Goal: Task Accomplishment & Management: Use online tool/utility

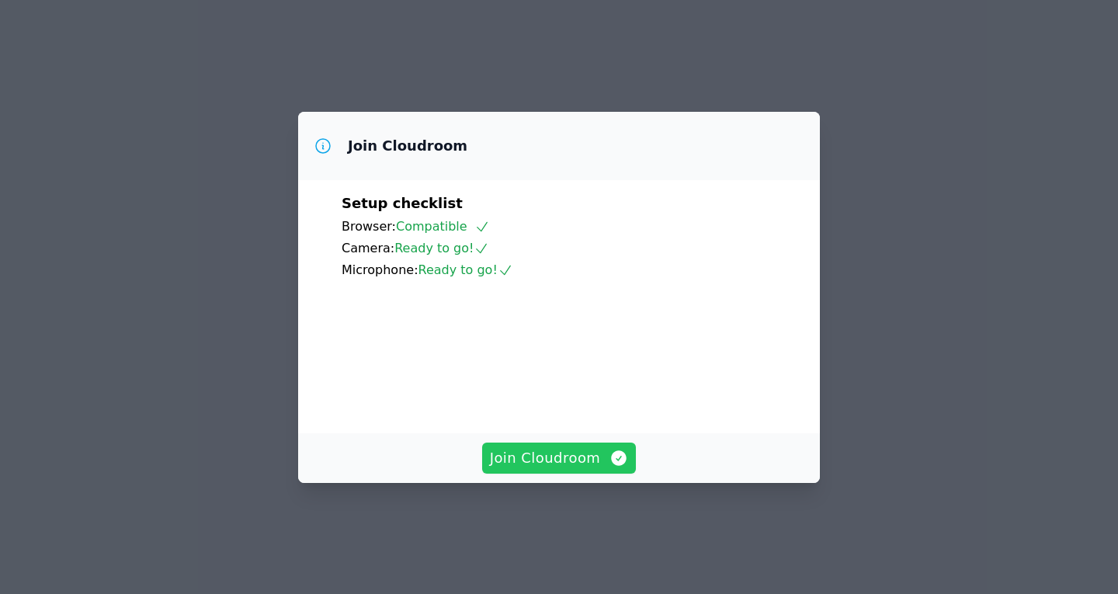
click at [561, 469] on span "Join Cloudroom" at bounding box center [559, 458] width 139 height 22
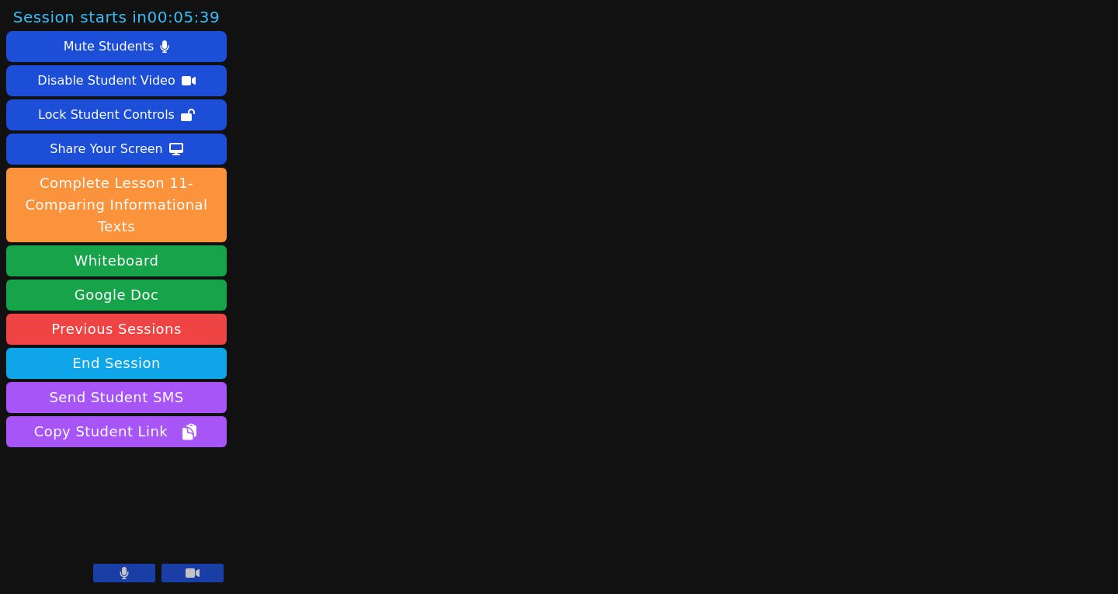
drag, startPoint x: 563, startPoint y: 490, endPoint x: 450, endPoint y: 541, distance: 124.4
click at [450, 541] on div "Session starts in 00:05:39 Mute Students Disable Student Video Lock Student Con…" at bounding box center [559, 297] width 1118 height 594
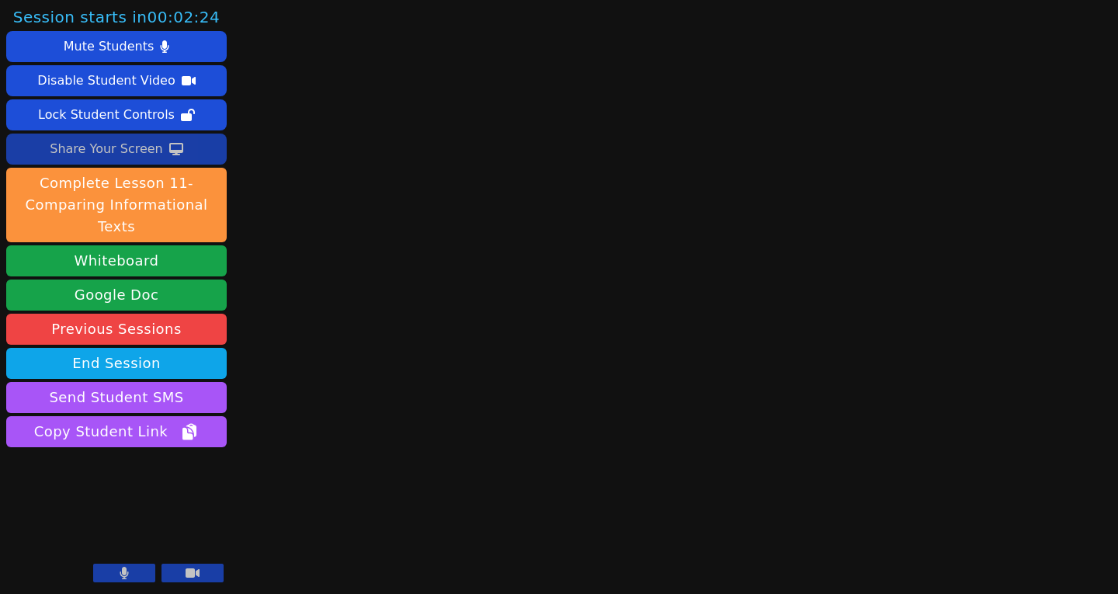
click at [7, 157] on button "Share Your Screen" at bounding box center [116, 149] width 221 height 31
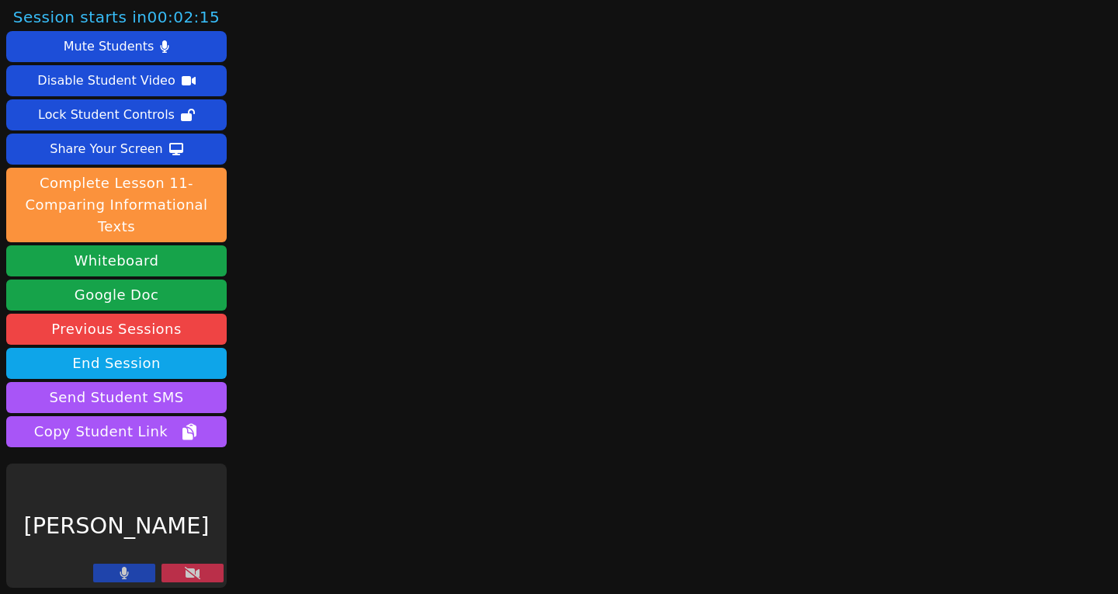
click at [198, 574] on icon at bounding box center [193, 573] width 16 height 12
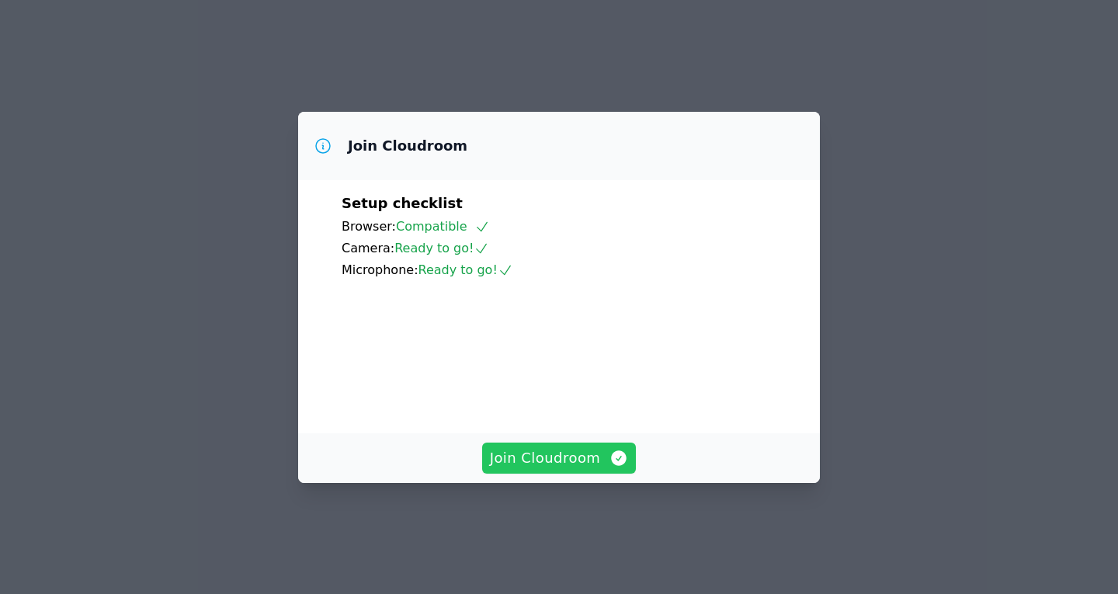
click at [558, 469] on span "Join Cloudroom" at bounding box center [559, 458] width 139 height 22
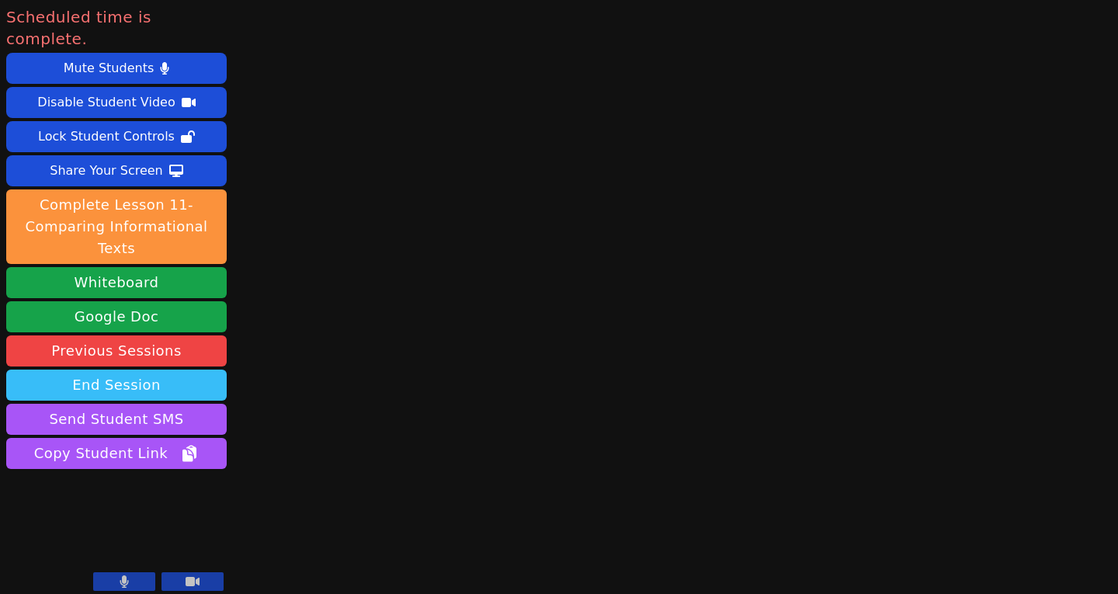
click at [117, 370] on button "End Session" at bounding box center [116, 385] width 221 height 31
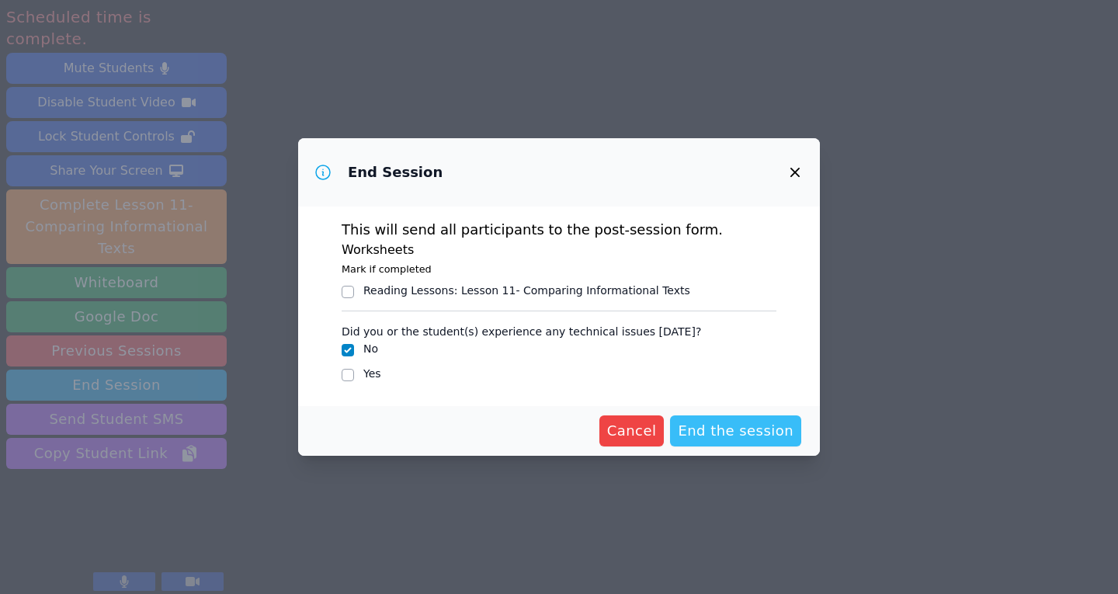
click at [750, 432] on span "End the session" at bounding box center [736, 431] width 116 height 22
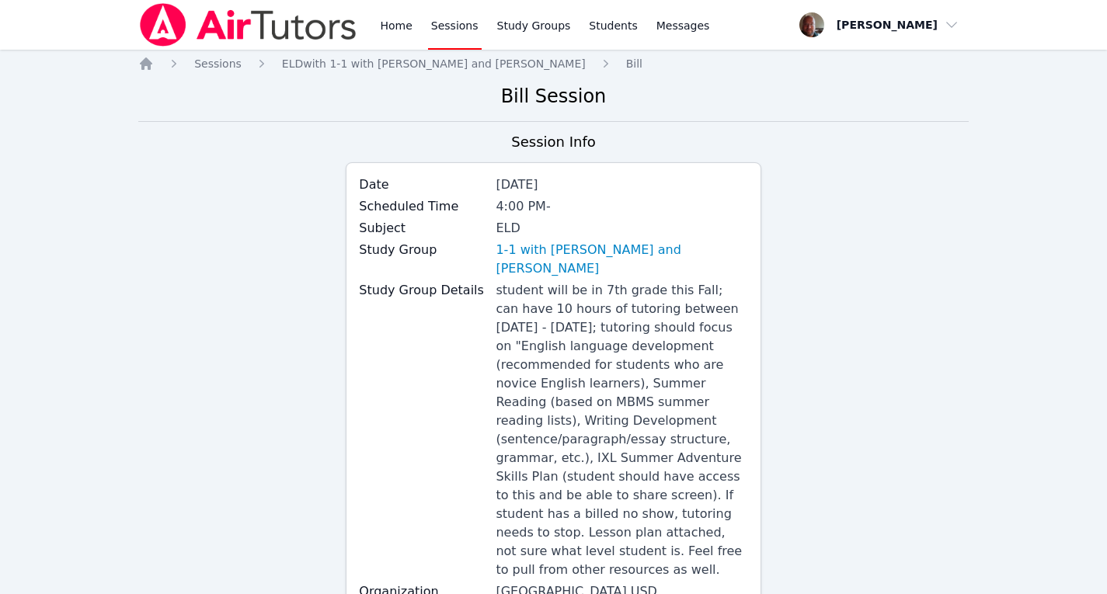
click at [885, 257] on div "Session Info Date Aug 19, 2025 Scheduled Time 4:00 PM - Subject ELD Study Group…" at bounding box center [553, 448] width 830 height 635
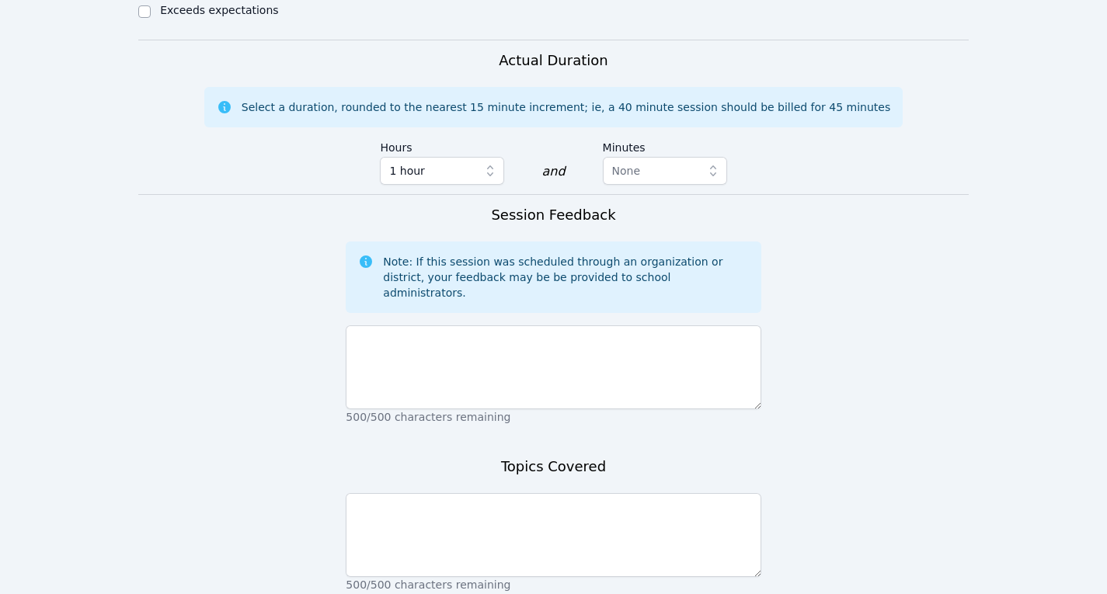
scroll to position [1368, 0]
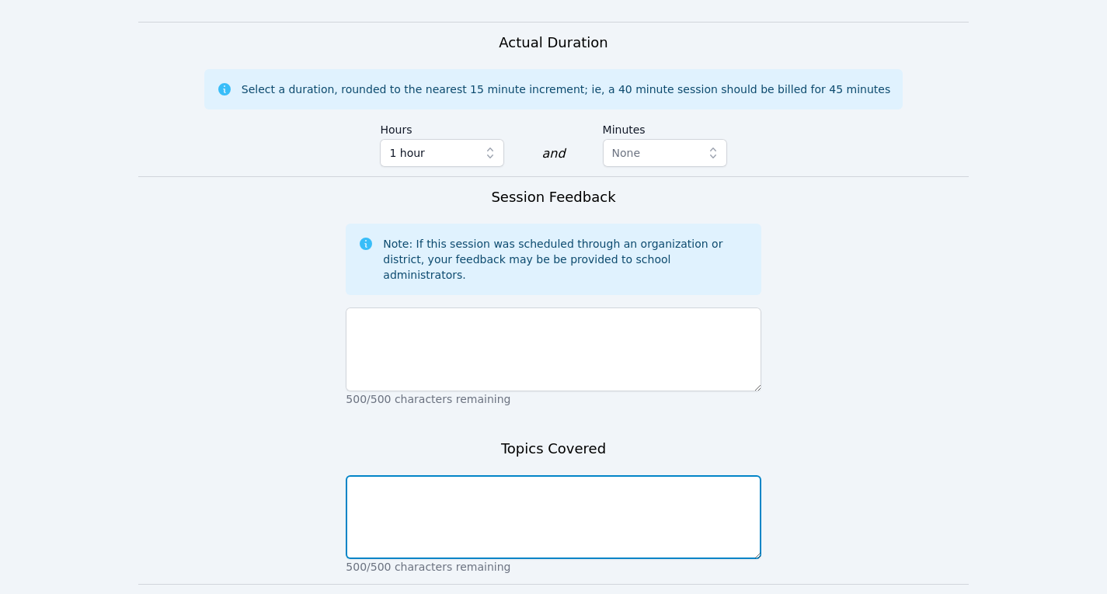
click at [562, 475] on textarea at bounding box center [553, 517] width 415 height 84
type textarea "absent"
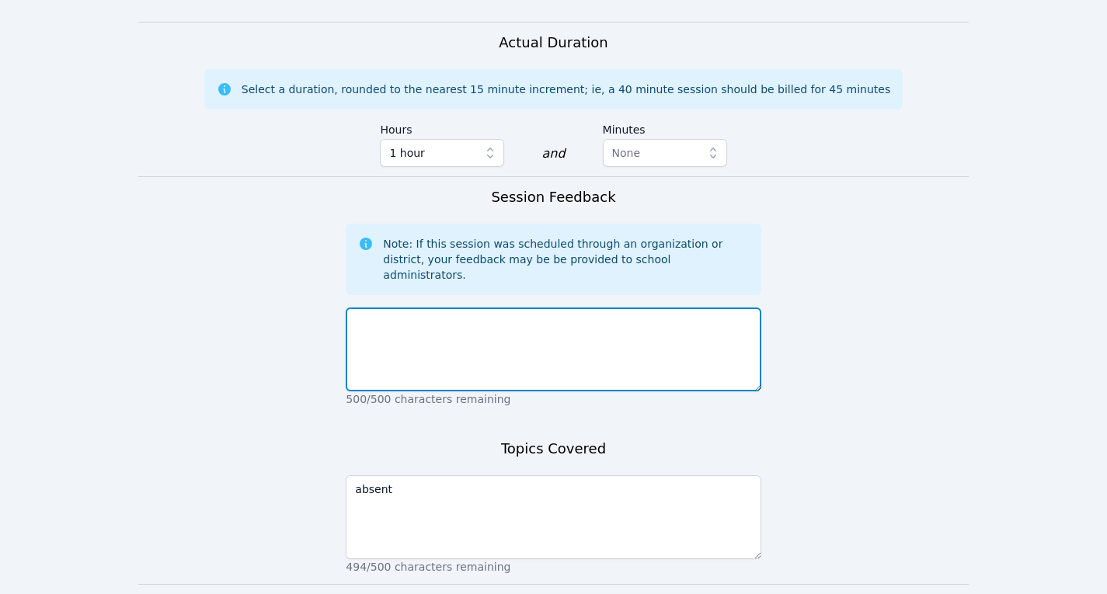
click at [555, 308] on textarea at bounding box center [553, 350] width 415 height 84
type textarea "absent"
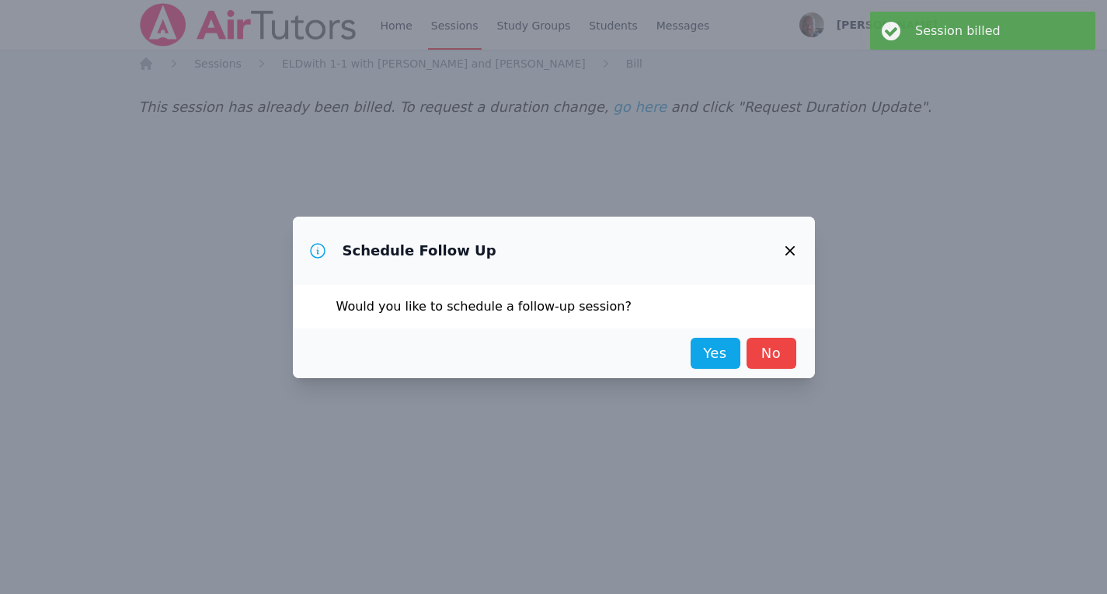
scroll to position [0, 0]
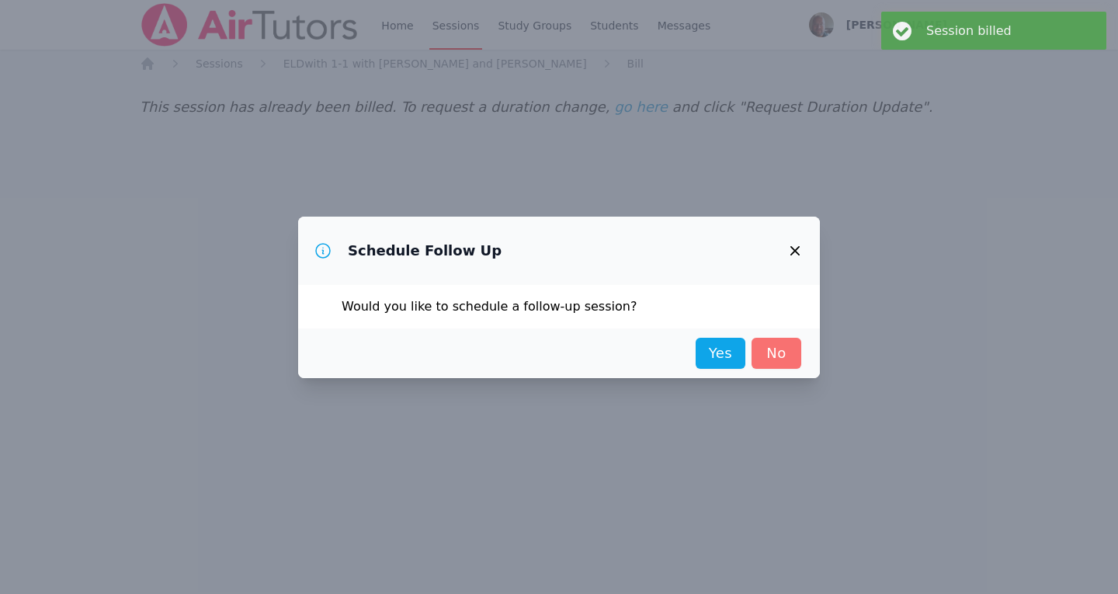
click at [787, 360] on link "No" at bounding box center [777, 353] width 50 height 31
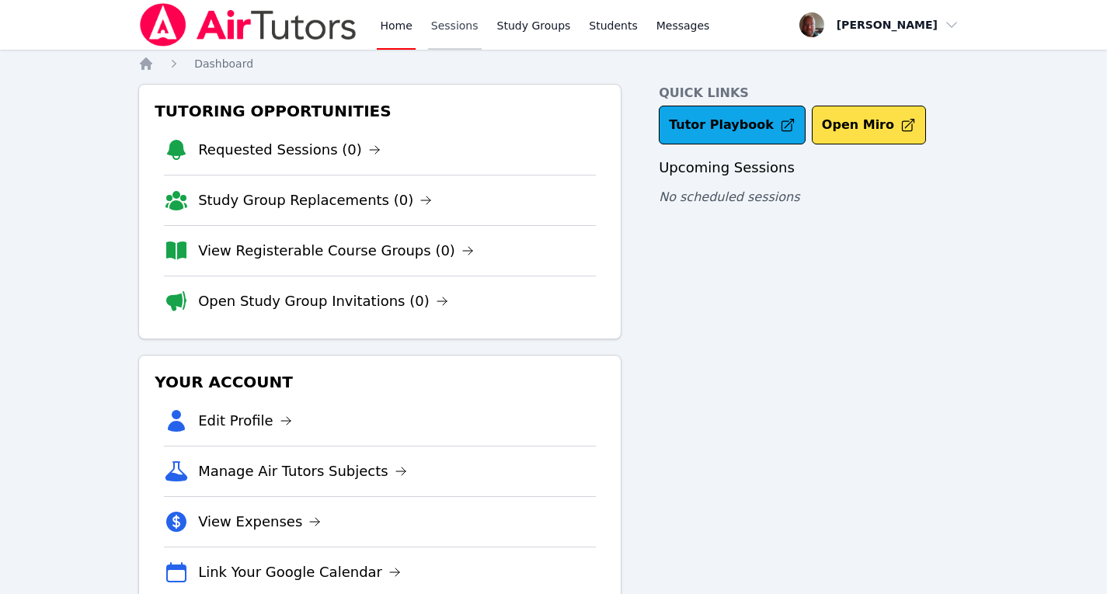
click at [445, 25] on link "Sessions" at bounding box center [455, 25] width 54 height 50
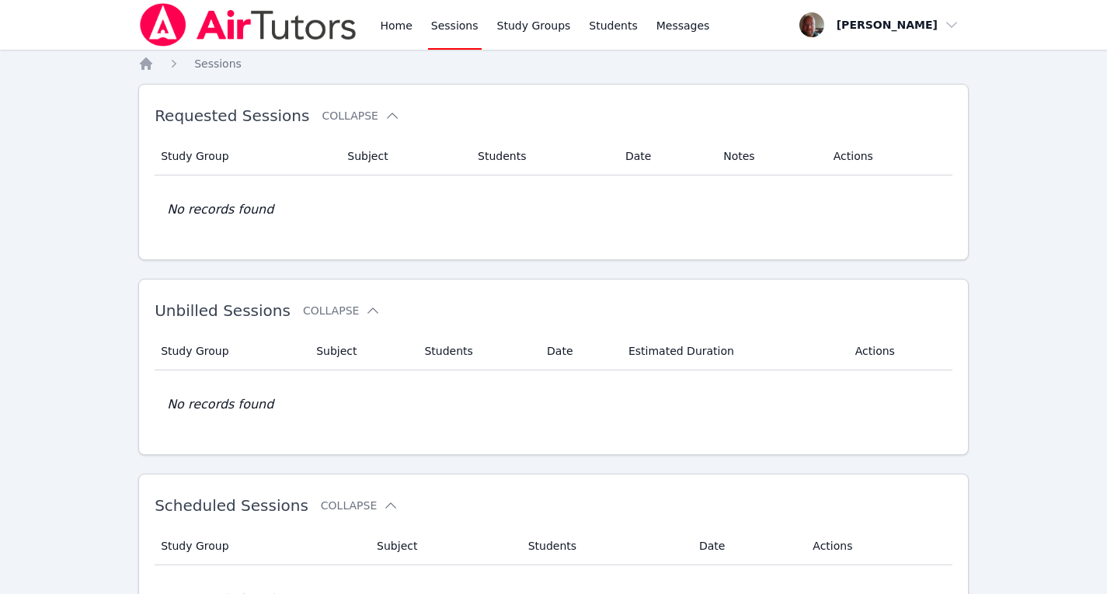
scroll to position [200, 0]
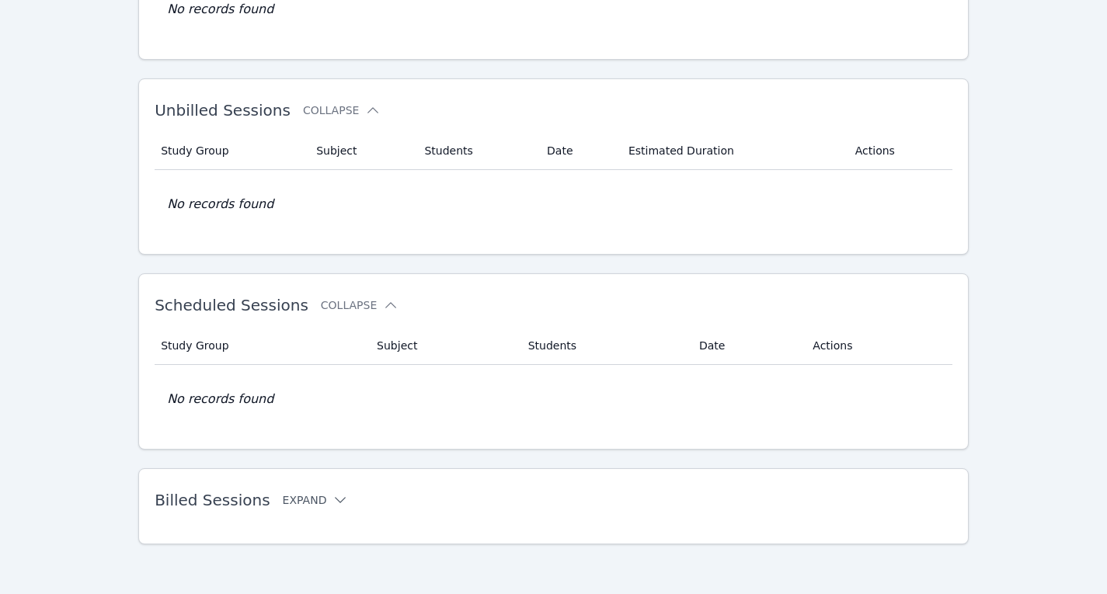
click at [296, 501] on button "Expand" at bounding box center [316, 500] width 66 height 16
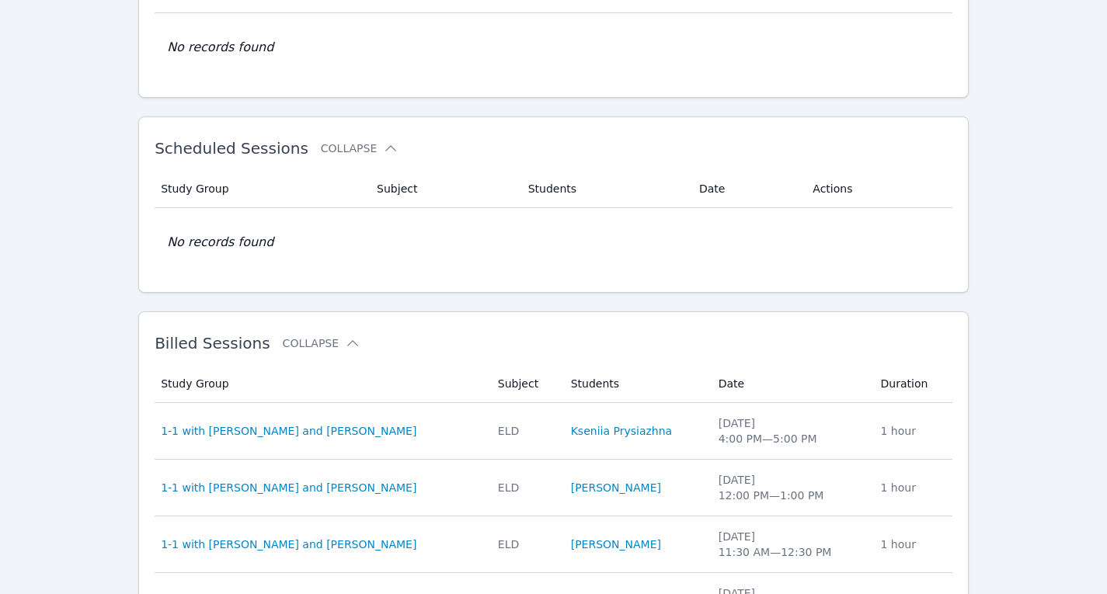
scroll to position [357, 0]
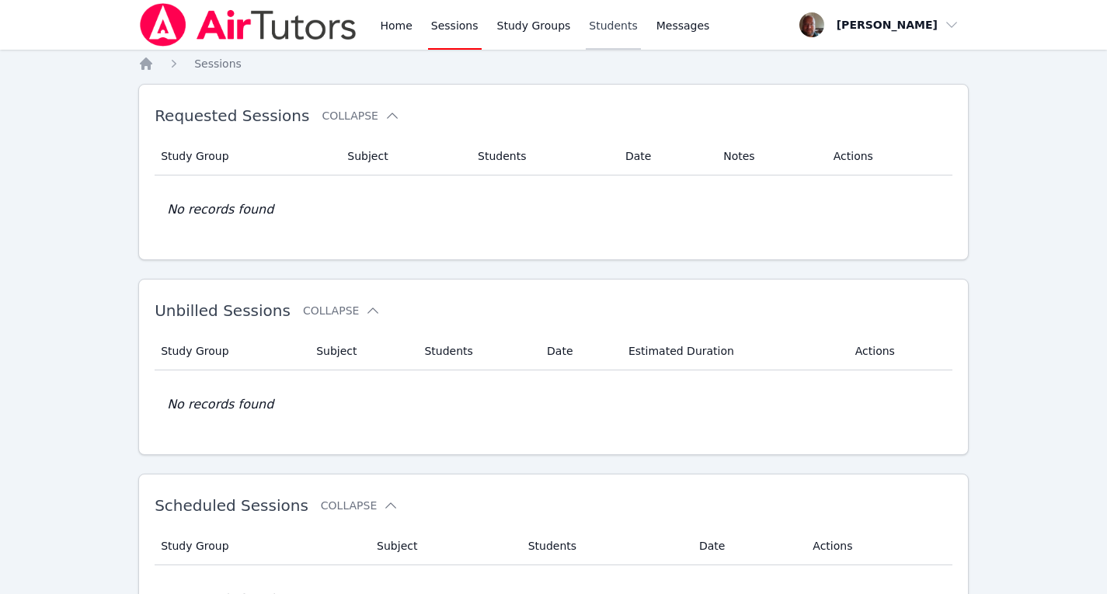
click at [600, 19] on link "Students" at bounding box center [613, 25] width 54 height 50
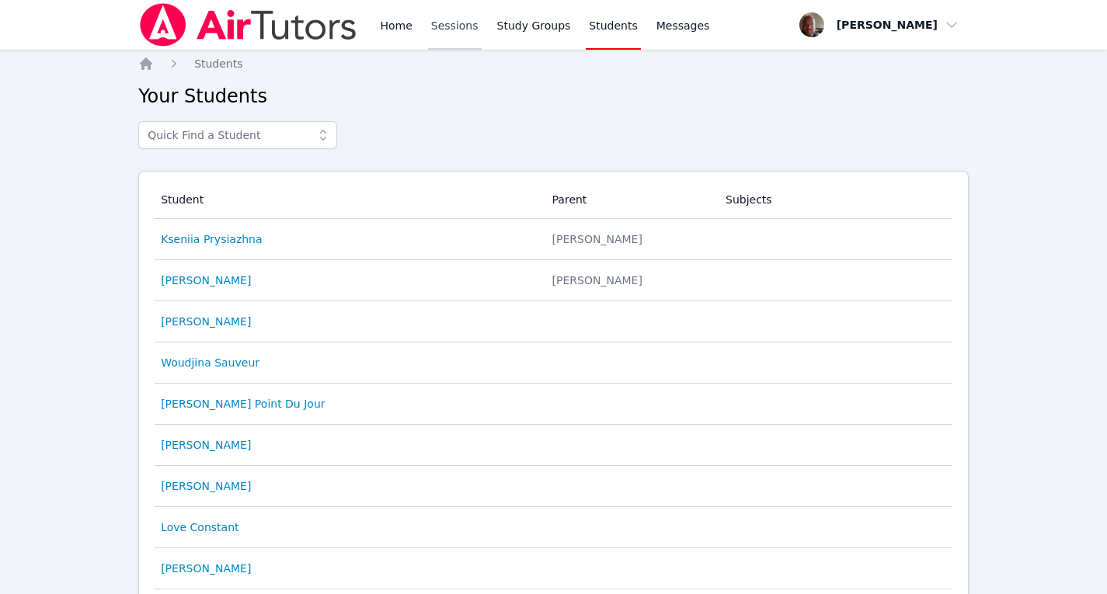
click at [447, 25] on link "Sessions" at bounding box center [455, 25] width 54 height 50
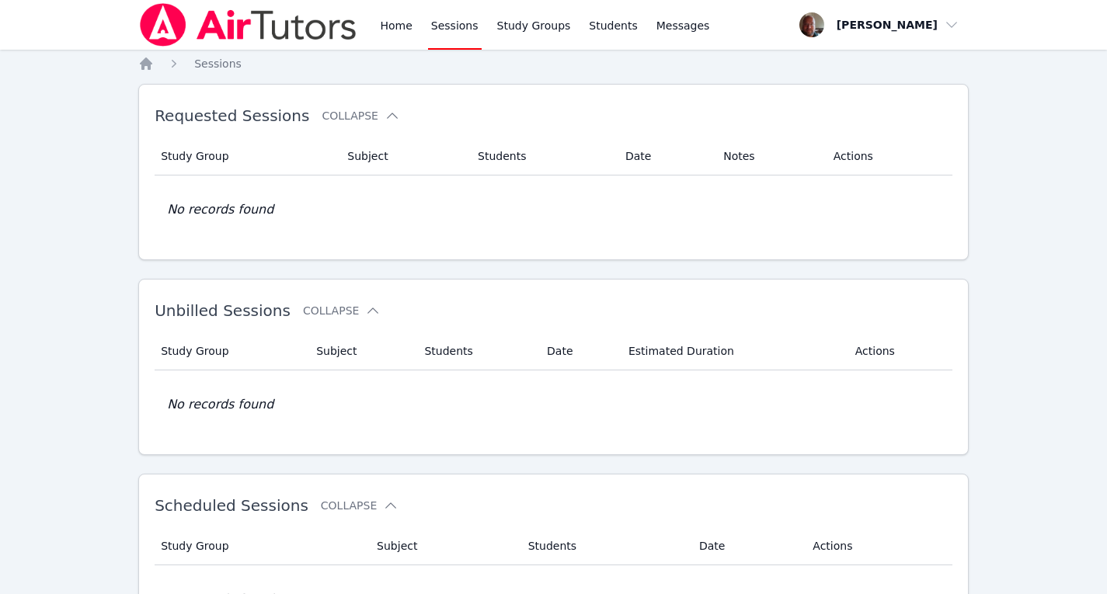
scroll to position [200, 0]
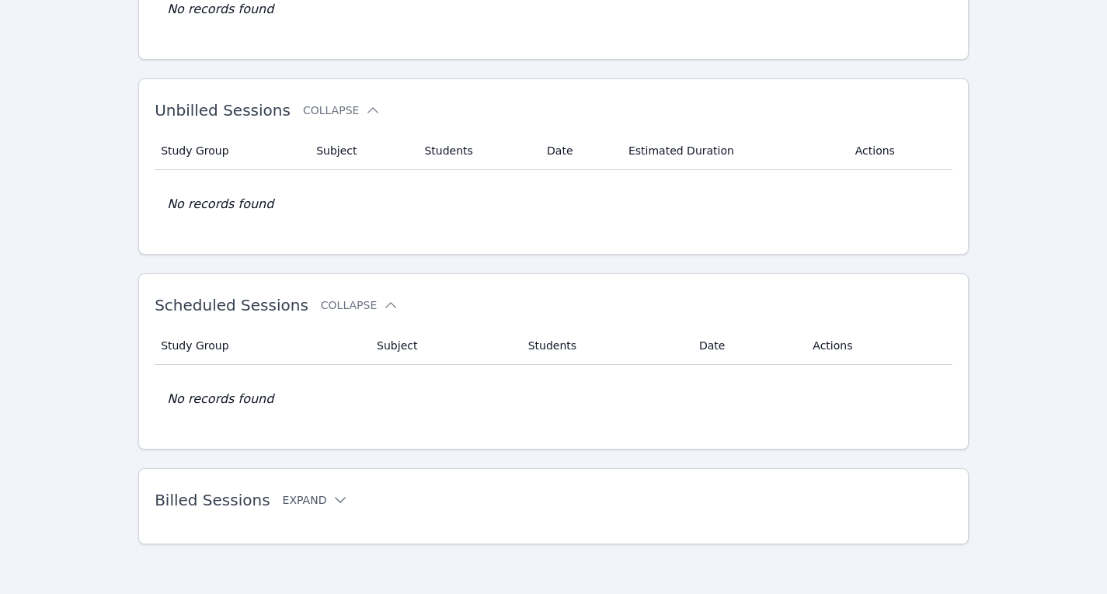
click at [306, 496] on button "Expand" at bounding box center [316, 500] width 66 height 16
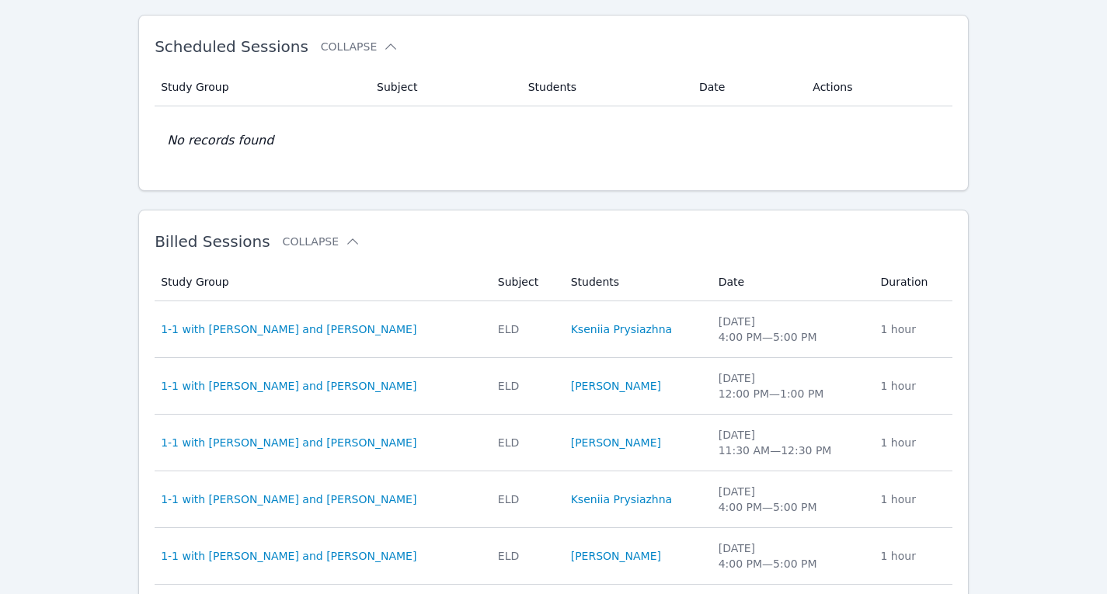
scroll to position [503, 0]
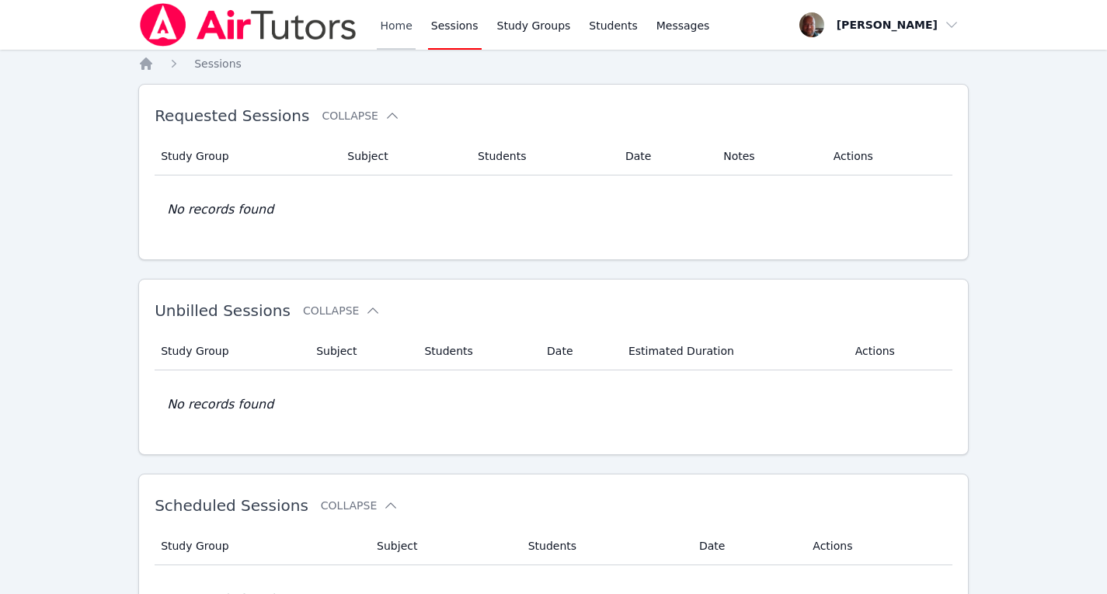
click at [392, 29] on link "Home" at bounding box center [396, 25] width 38 height 50
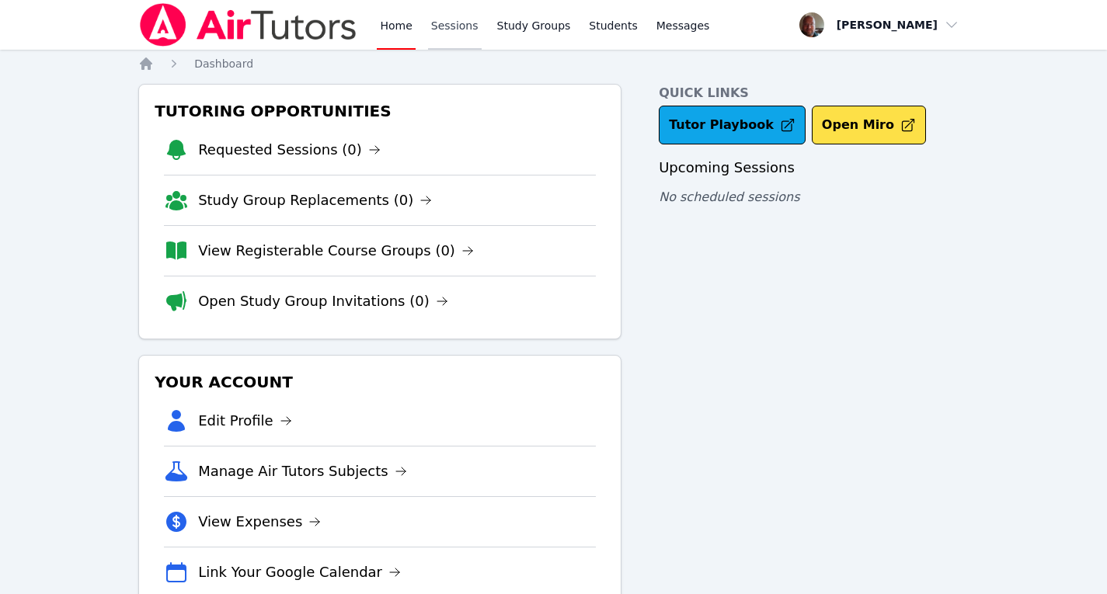
click at [458, 30] on link "Sessions" at bounding box center [455, 25] width 54 height 50
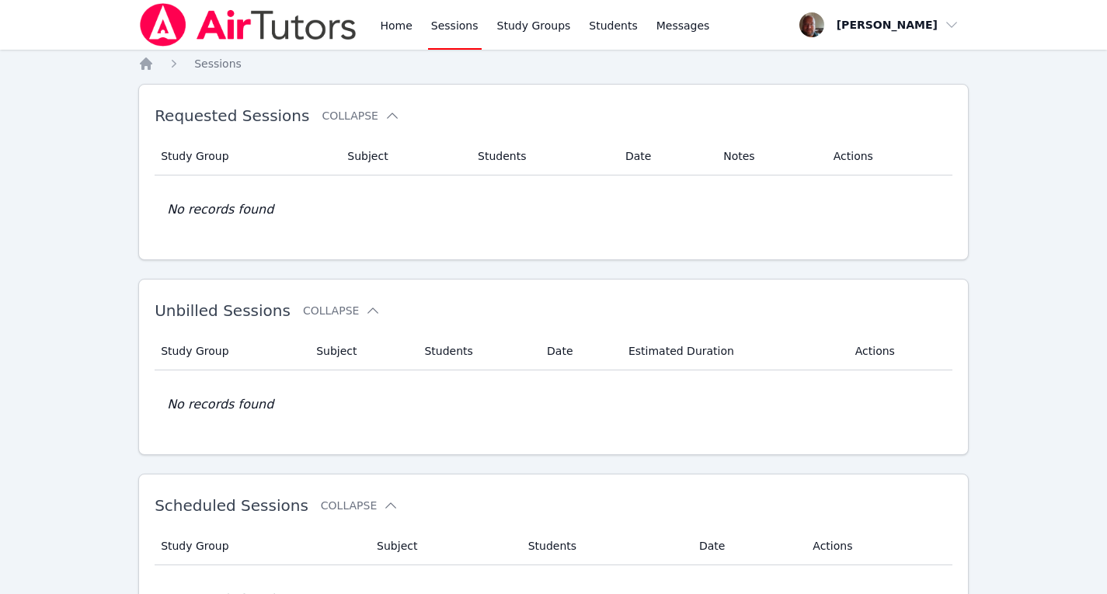
scroll to position [200, 0]
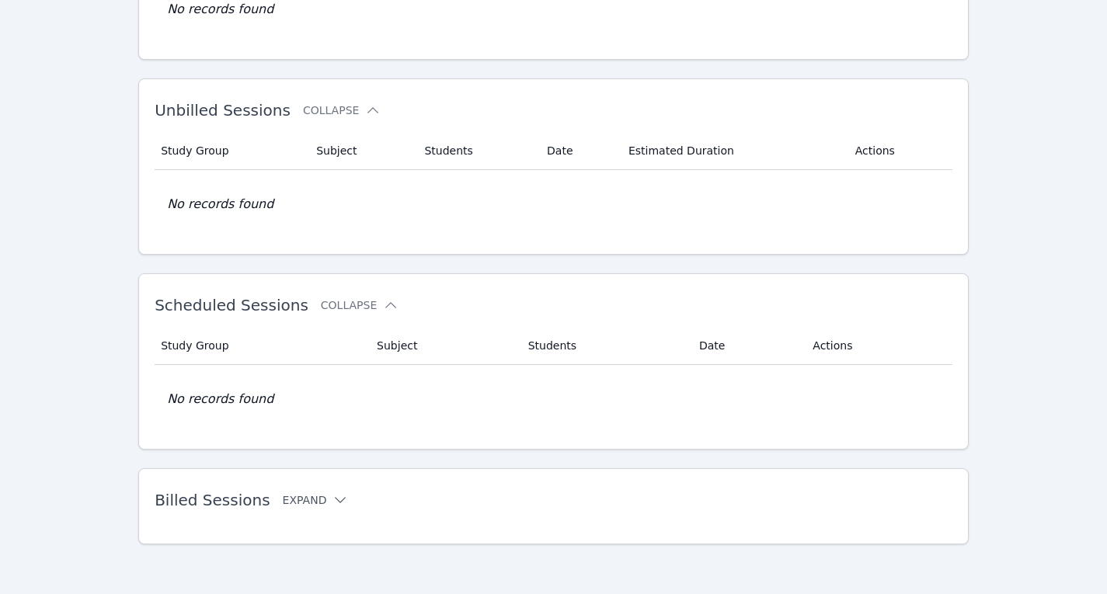
click at [297, 497] on button "Expand" at bounding box center [316, 500] width 66 height 16
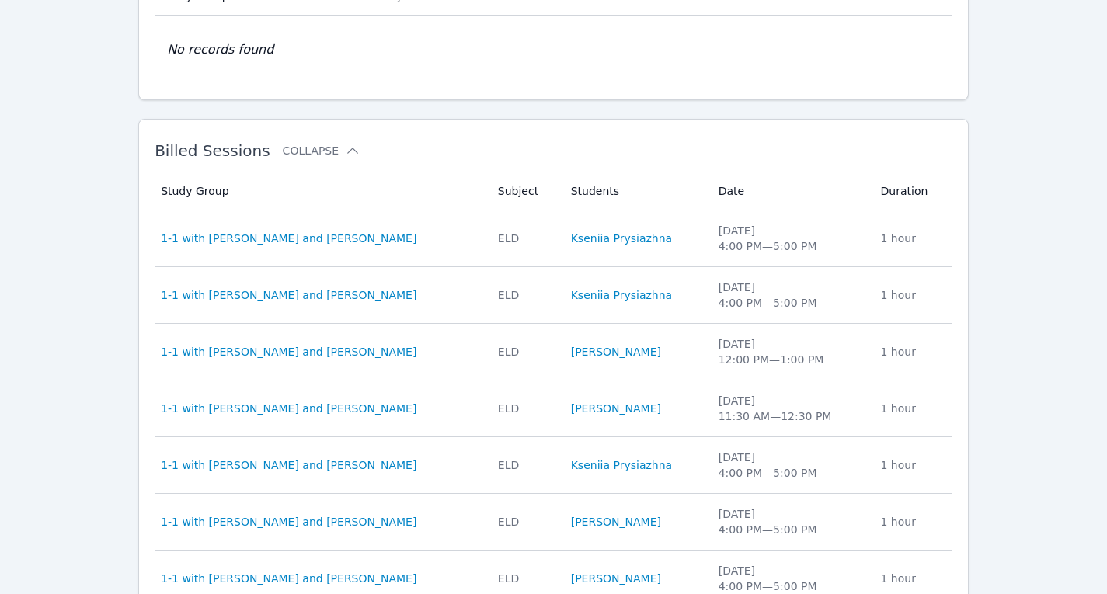
scroll to position [553, 0]
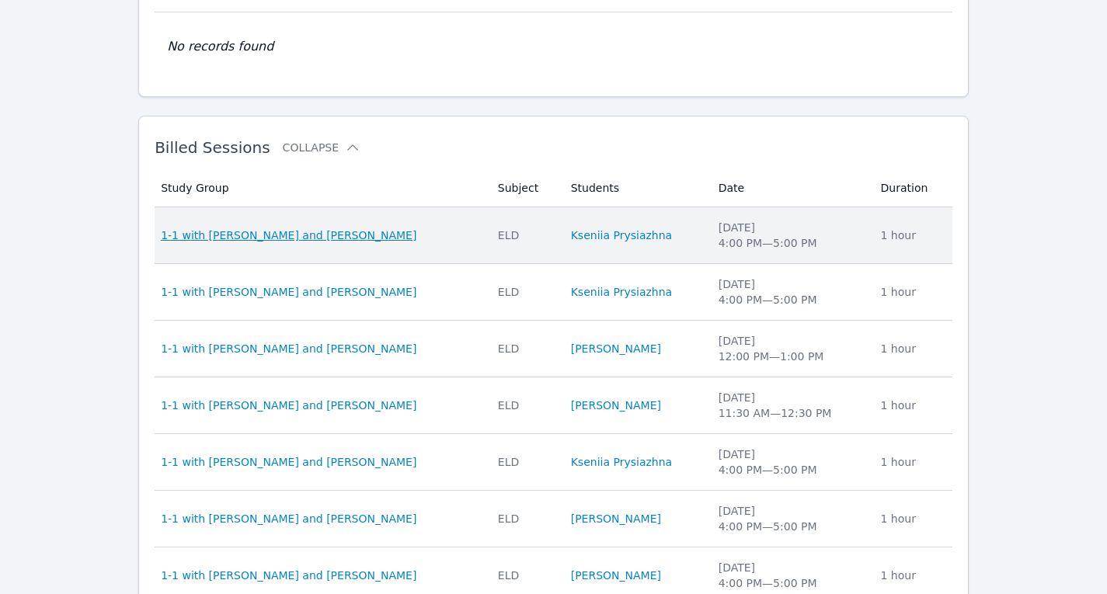
click at [313, 228] on span "1-1 with [PERSON_NAME] and [PERSON_NAME]" at bounding box center [289, 236] width 256 height 16
